Goal: Transaction & Acquisition: Book appointment/travel/reservation

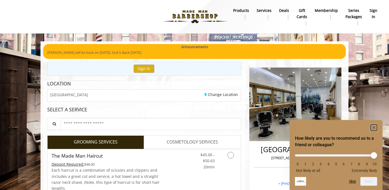
click at [374, 126] on icon "Hide survey" at bounding box center [374, 127] width 3 height 3
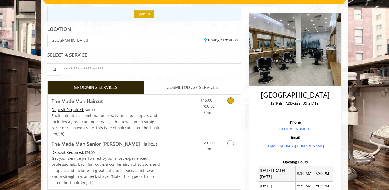
click at [230, 100] on icon "Grooming services" at bounding box center [231, 100] width 6 height 6
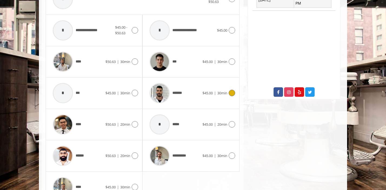
scroll to position [284, 0]
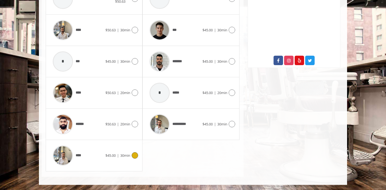
click at [135, 156] on icon at bounding box center [135, 155] width 6 height 6
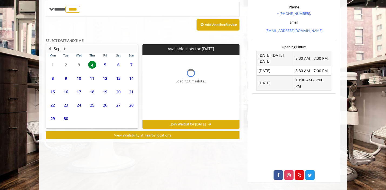
scroll to position [184, 0]
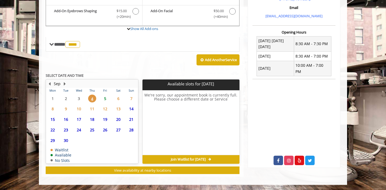
click at [107, 98] on span "5" at bounding box center [105, 99] width 8 height 8
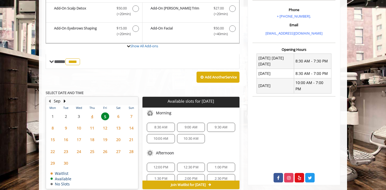
scroll to position [161, 0]
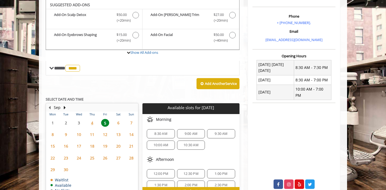
click at [190, 145] on span "10:30 AM" at bounding box center [191, 145] width 15 height 4
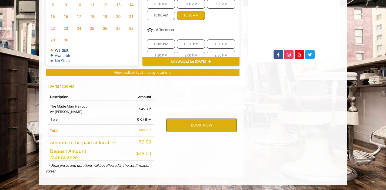
click at [191, 127] on button "BOOK NOW" at bounding box center [201, 125] width 71 height 12
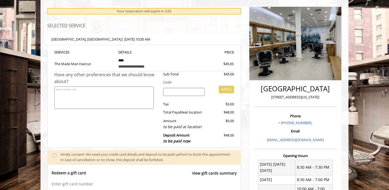
scroll to position [55, 0]
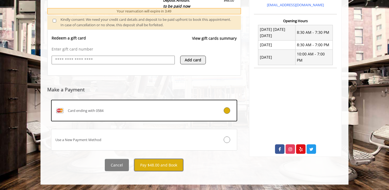
click at [165, 165] on button "Pay $48.00 and Book" at bounding box center [158, 165] width 49 height 12
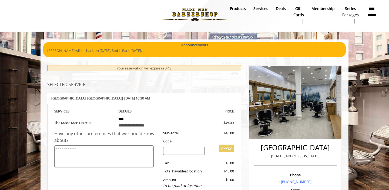
scroll to position [0, 0]
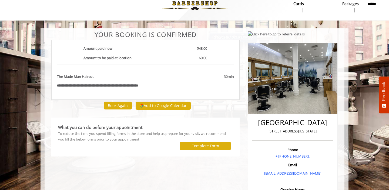
scroll to position [16, 0]
